Goal: Task Accomplishment & Management: Use online tool/utility

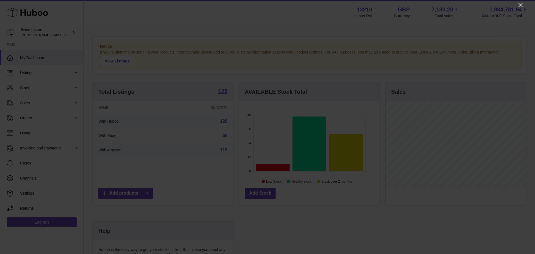
click at [520, 5] on icon "Close" at bounding box center [520, 5] width 4 height 4
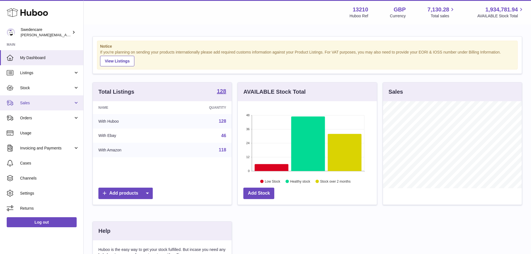
click at [31, 104] on span "Sales" at bounding box center [46, 102] width 53 height 5
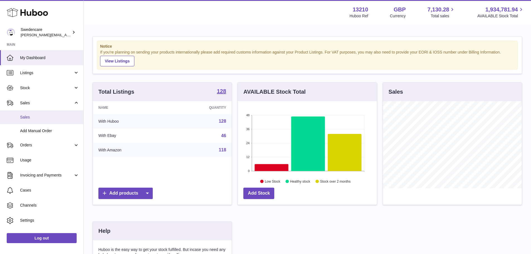
click at [33, 119] on span "Sales" at bounding box center [49, 117] width 59 height 5
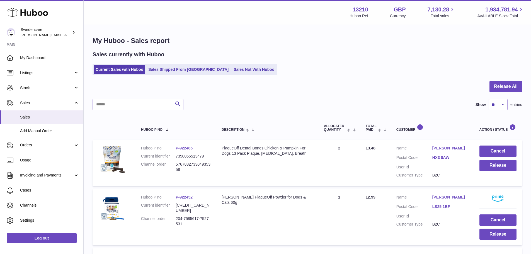
click at [210, 65] on ul "Current Sales with Huboo Sales Shipped From [GEOGRAPHIC_DATA] Sales Not With Hu…" at bounding box center [185, 69] width 185 height 11
click at [232, 70] on link "Sales Not With Huboo" at bounding box center [254, 69] width 45 height 9
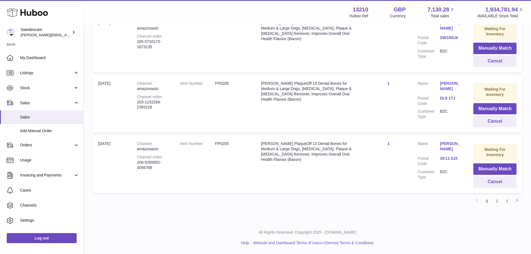
scroll to position [558, 0]
click at [499, 203] on link "2" at bounding box center [497, 201] width 10 height 10
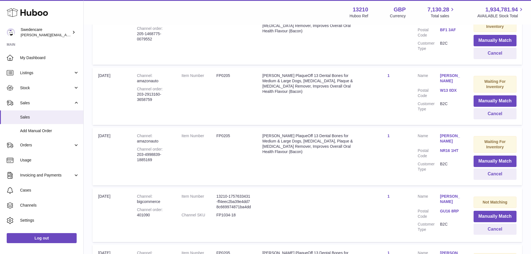
scroll to position [552, 0]
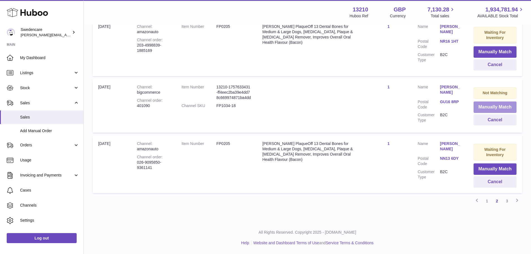
click at [497, 106] on button "Manually Match" at bounding box center [495, 106] width 43 height 11
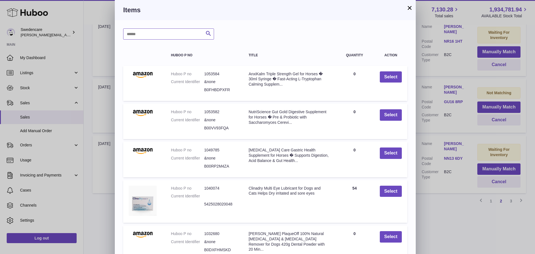
click at [152, 35] on input "text" at bounding box center [168, 33] width 91 height 11
type input "****"
click at [208, 35] on icon "submit" at bounding box center [208, 33] width 7 height 7
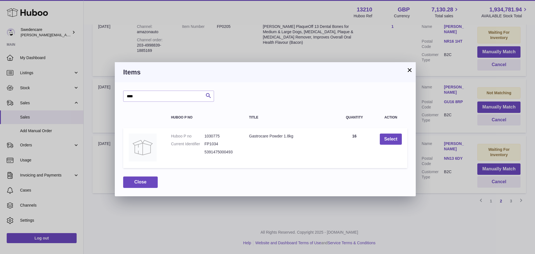
click at [409, 70] on button "×" at bounding box center [409, 70] width 7 height 7
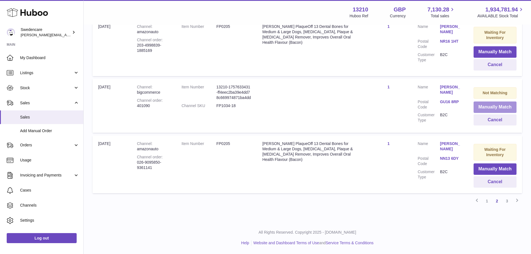
click at [496, 107] on button "Manually Match" at bounding box center [495, 106] width 43 height 11
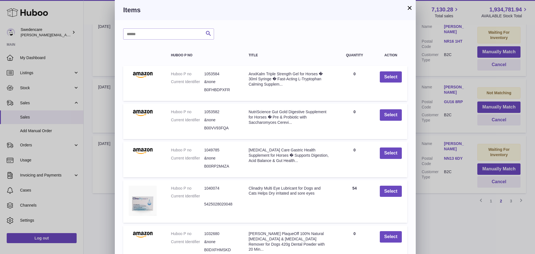
click at [151, 26] on div "Search Huboo P no Title Quantity Action Huboo P no 1053584 Current Identifier &…" at bounding box center [265, 159] width 301 height 279
click at [151, 35] on input "text" at bounding box center [168, 33] width 91 height 11
type input "****"
click at [206, 36] on icon "submit" at bounding box center [208, 33] width 7 height 7
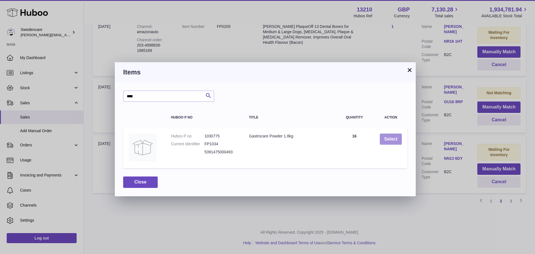
click at [392, 142] on button "Select" at bounding box center [391, 139] width 22 height 11
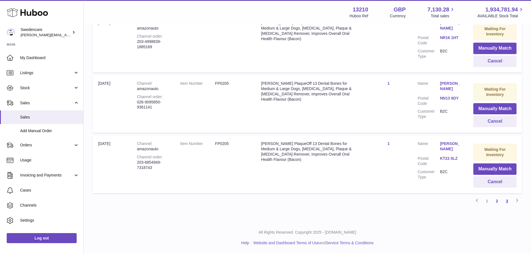
click at [508, 201] on link "3" at bounding box center [507, 201] width 10 height 10
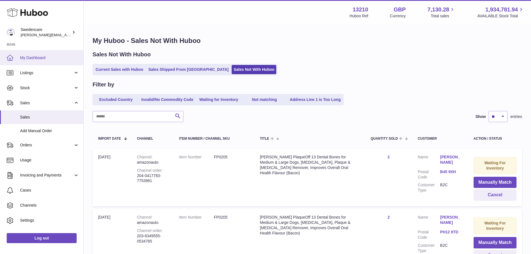
click at [25, 55] on span "My Dashboard" at bounding box center [49, 57] width 59 height 5
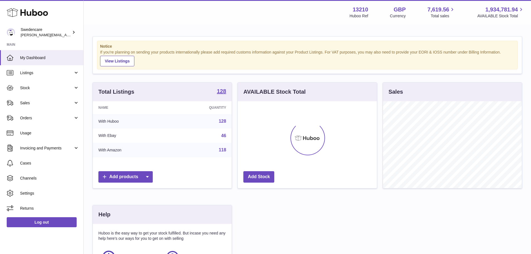
scroll to position [87, 139]
